Goal: Task Accomplishment & Management: Use online tool/utility

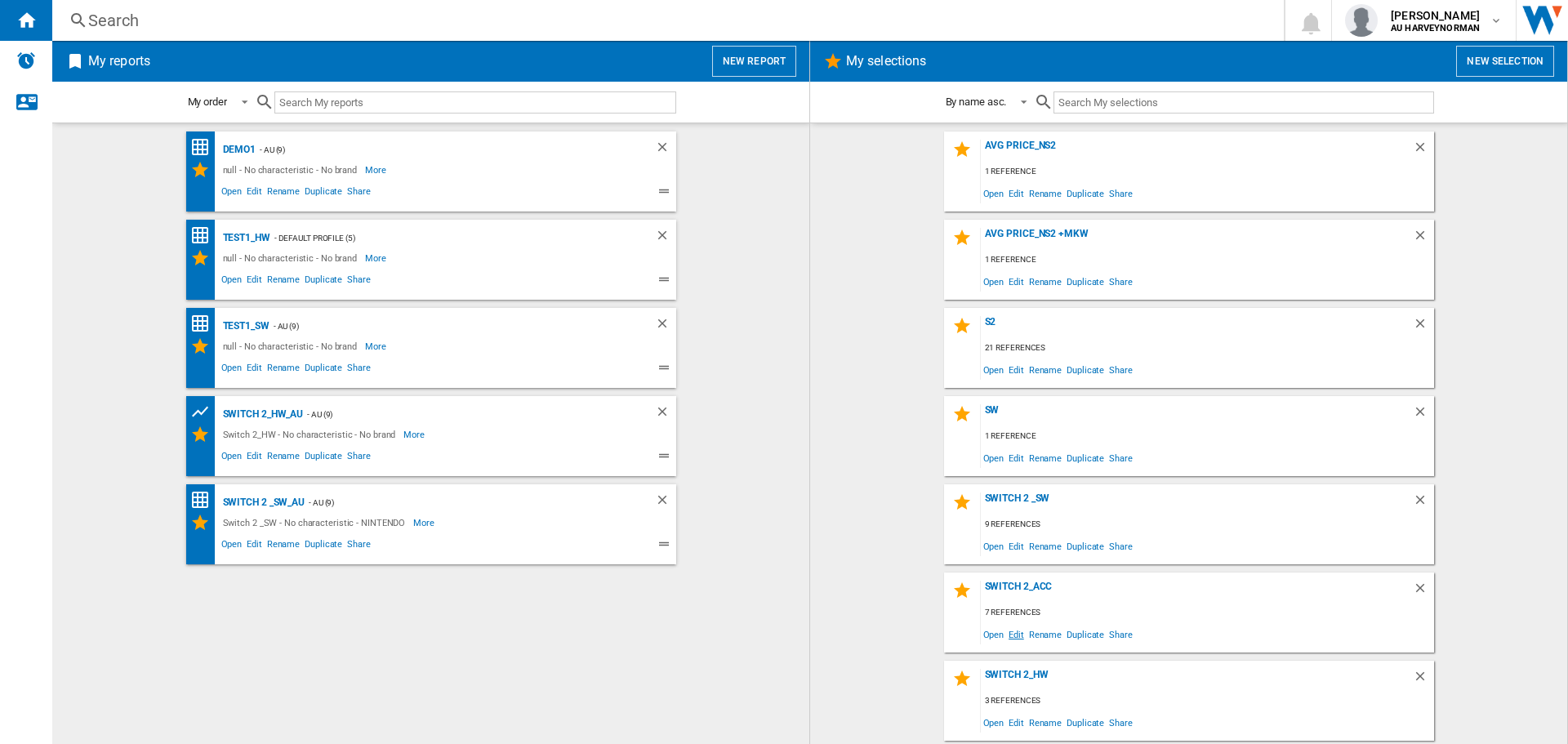
click at [1014, 630] on span "Edit" at bounding box center [1016, 634] width 20 height 22
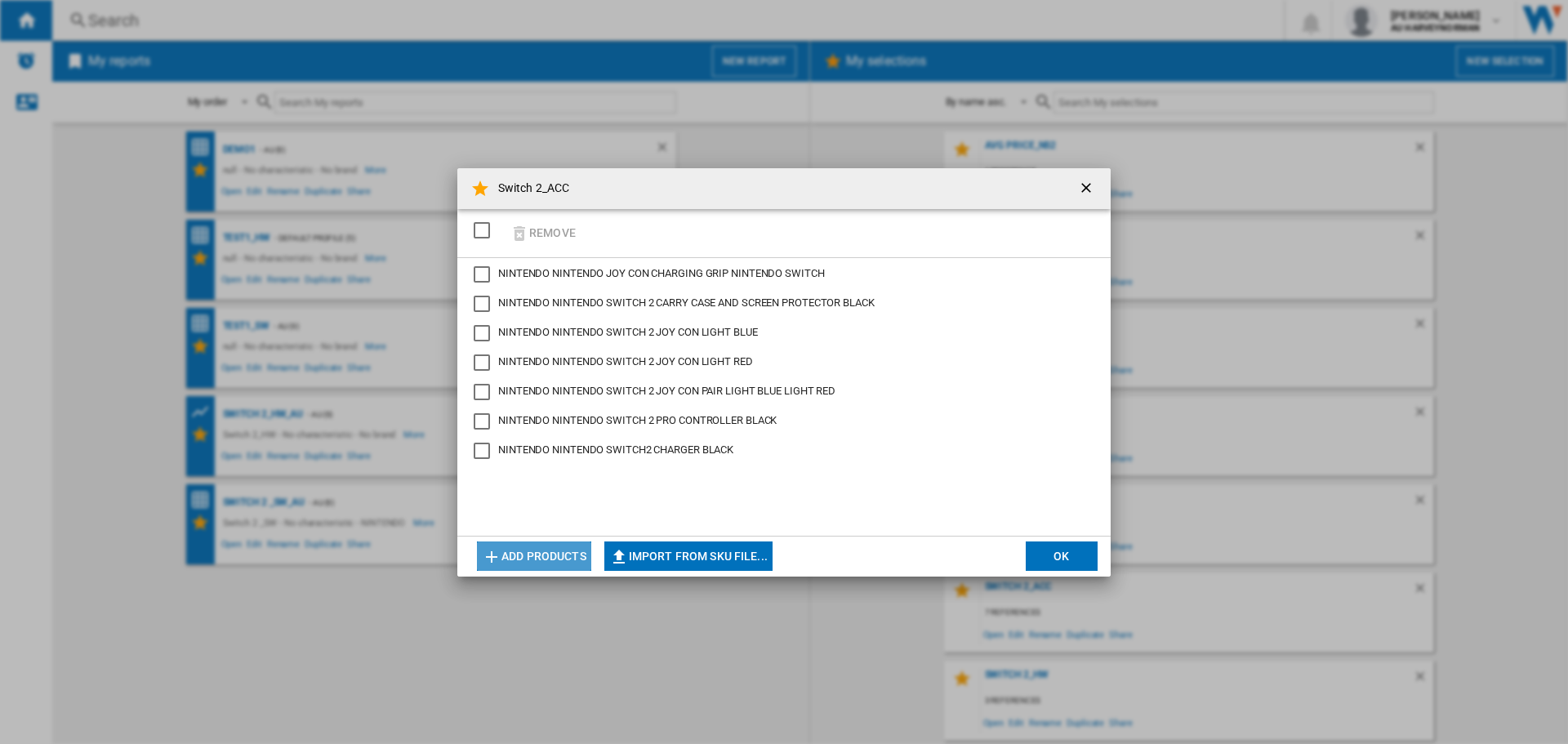
click at [517, 557] on button "Add products" at bounding box center [534, 556] width 115 height 30
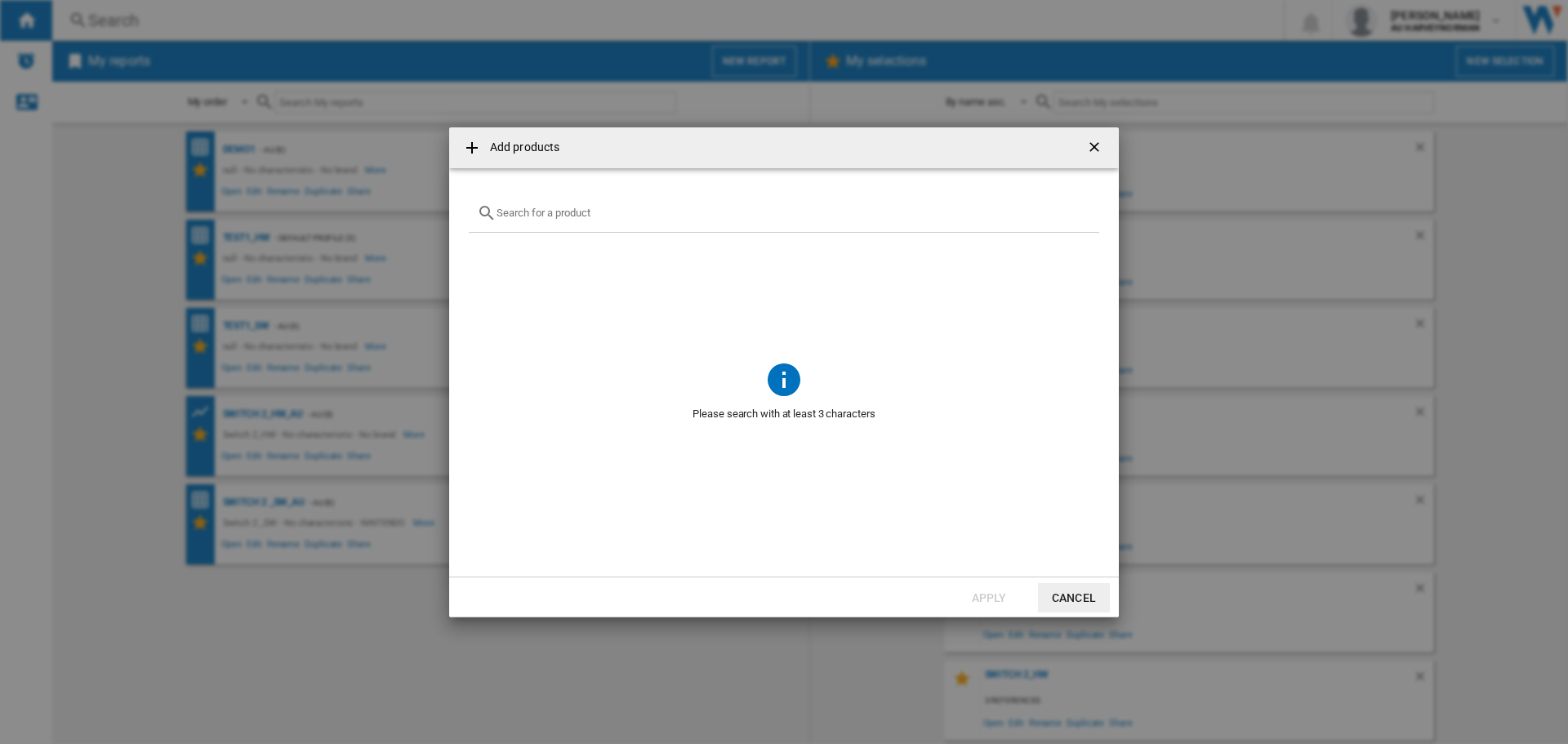
click at [537, 223] on div at bounding box center [784, 213] width 631 height 38
click at [511, 206] on div at bounding box center [784, 213] width 631 height 38
click at [510, 211] on input "text" at bounding box center [794, 212] width 594 height 12
paste input "NINTENDO SANDISK SWITCH2 SDSQXFN256GGN4 256GB"
drag, startPoint x: 798, startPoint y: 211, endPoint x: 402, endPoint y: 200, distance: 396.2
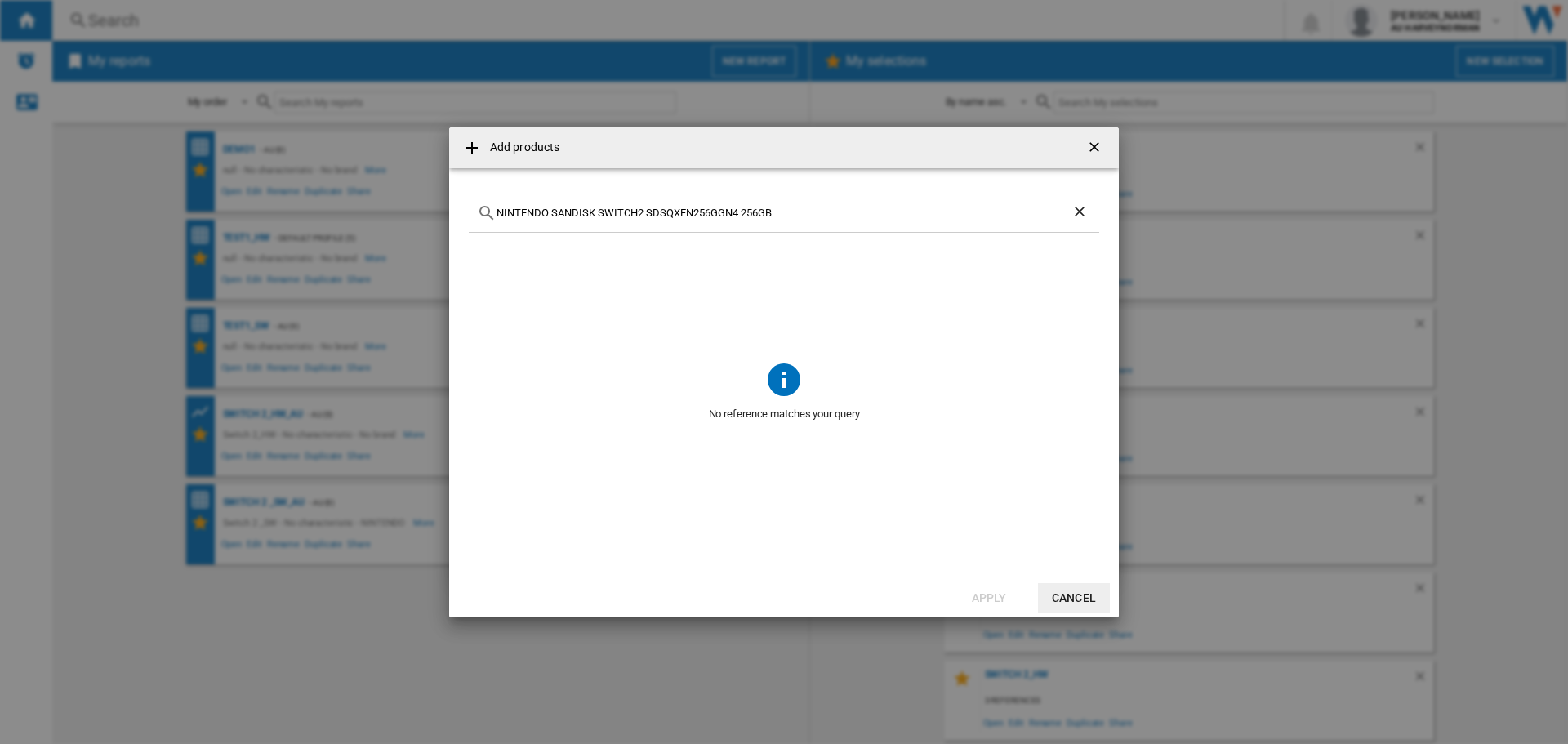
click at [420, 203] on div "Add products NINTENDO SANDISK SWITCH2 SDSQXFN256GGN4 256GB No reference matches…" at bounding box center [784, 372] width 1568 height 744
paste input "WITCH 2 JOY CON WHEEL PAIR BLUE RED"
drag, startPoint x: 795, startPoint y: 212, endPoint x: 432, endPoint y: 176, distance: 364.8
click at [481, 185] on md-dialog-content "NINTENDO SWITCH 2 JOY CON WHEEL PAIR BLUE RED No reference matches your query" at bounding box center [784, 372] width 670 height 409
paste input "2 CAMERA BLACK"
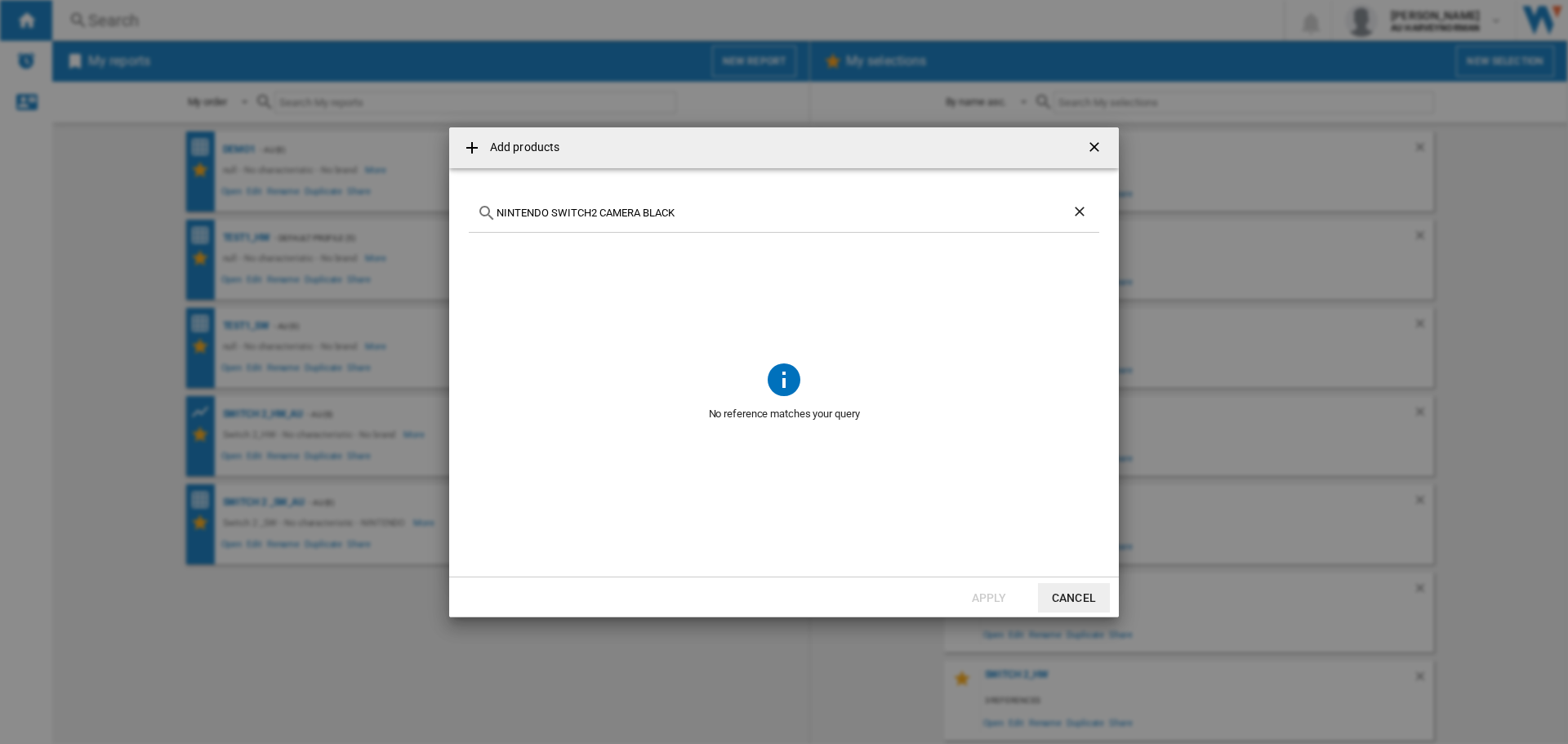
drag, startPoint x: 695, startPoint y: 217, endPoint x: 356, endPoint y: 166, distance: 342.8
click at [364, 164] on div "Add products NINTENDO SWITCH2 CAMERA BLACK No reference matches your query Appl…" at bounding box center [784, 372] width 1568 height 744
type input "c"
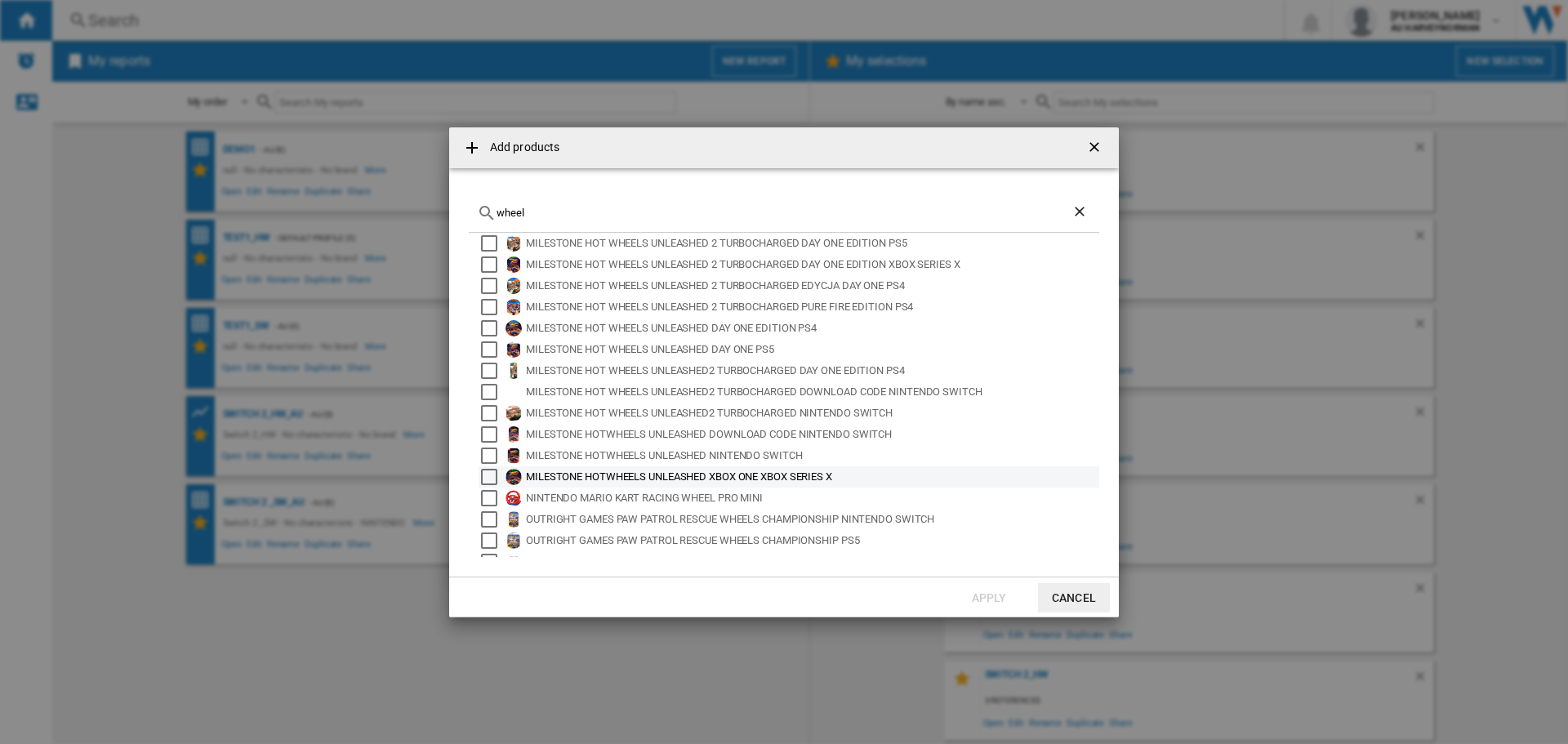
scroll to position [109, 0]
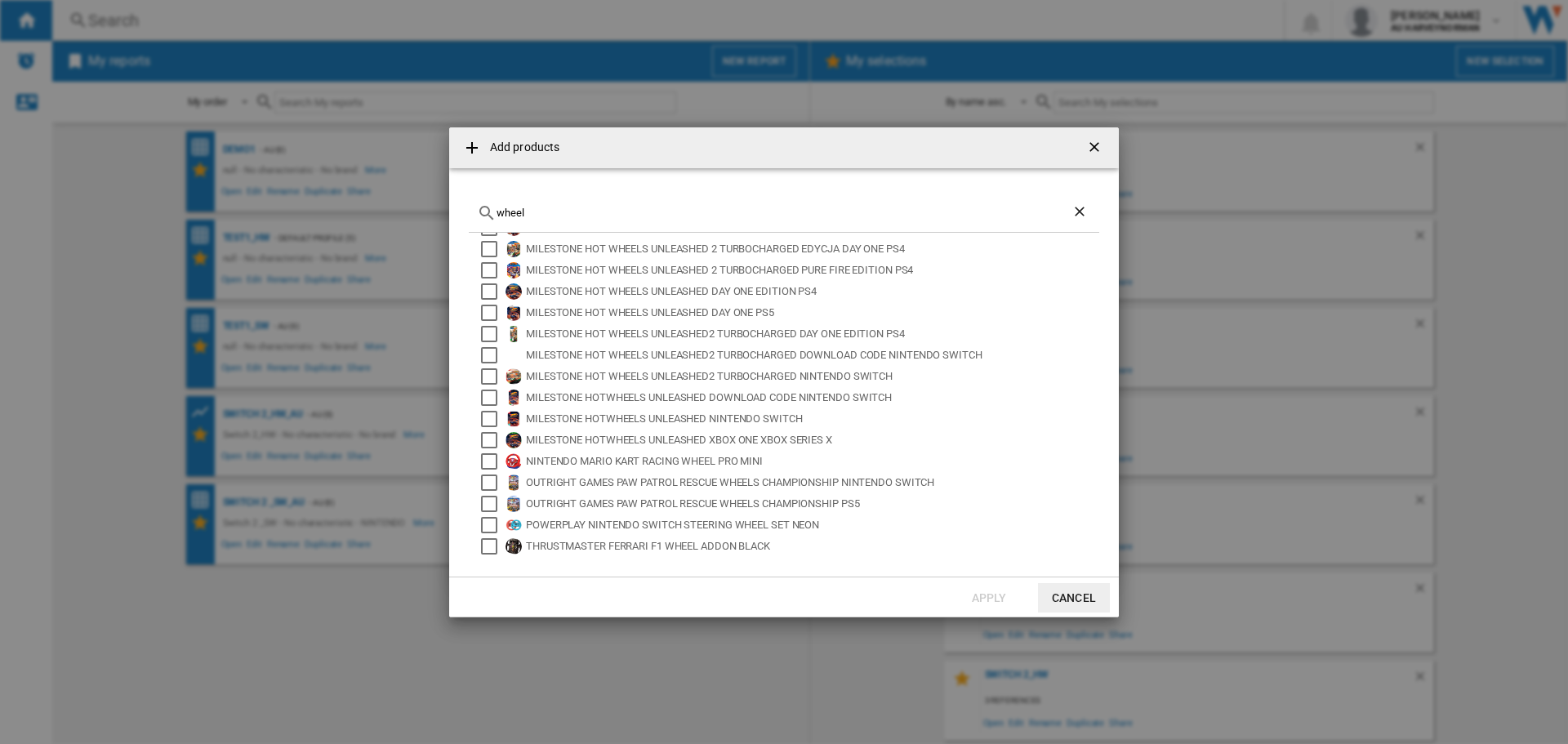
type input "wheel"
click at [1081, 592] on button "Cancel" at bounding box center [1074, 598] width 72 height 30
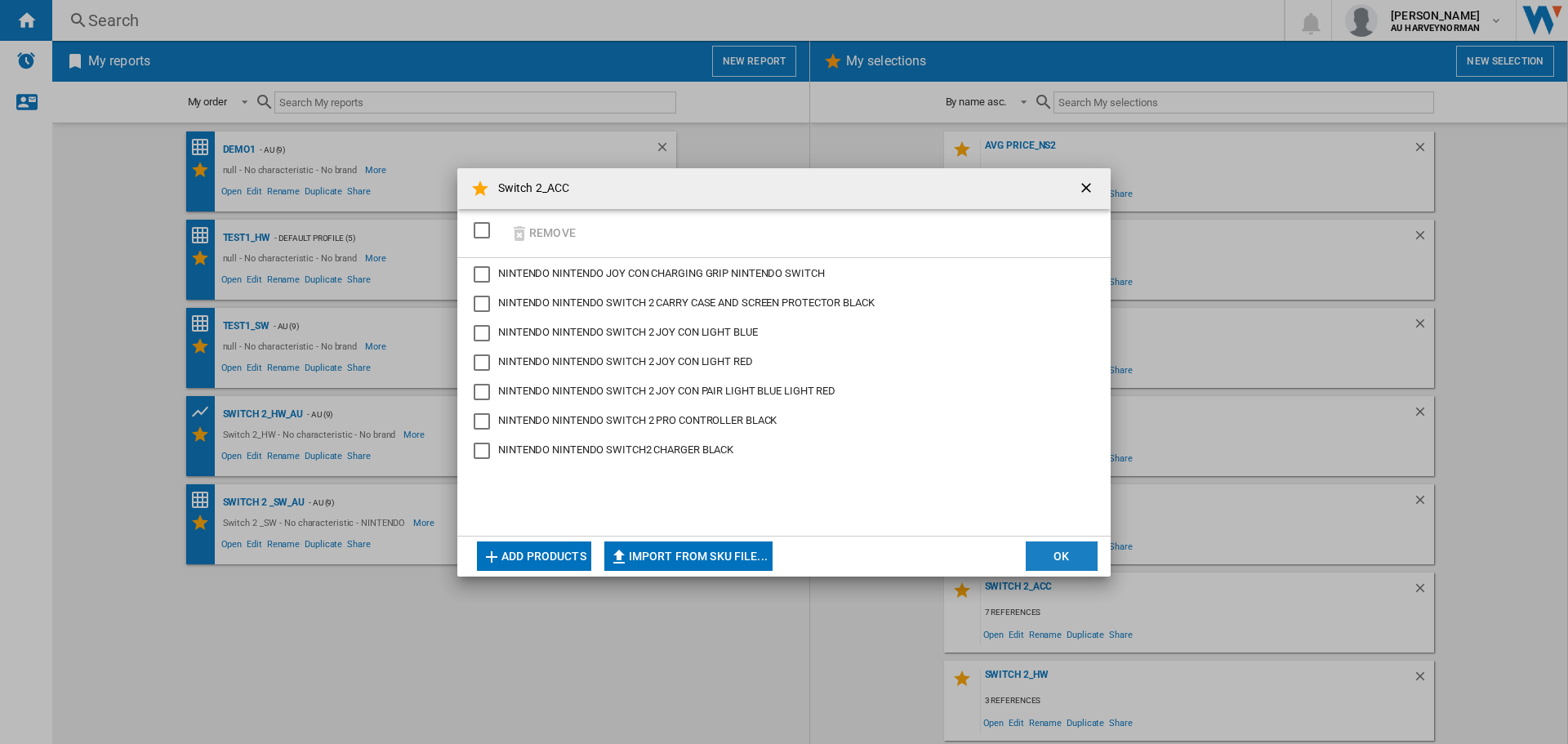
click at [1047, 556] on button "OK" at bounding box center [1061, 556] width 72 height 30
